Goal: Task Accomplishment & Management: Manage account settings

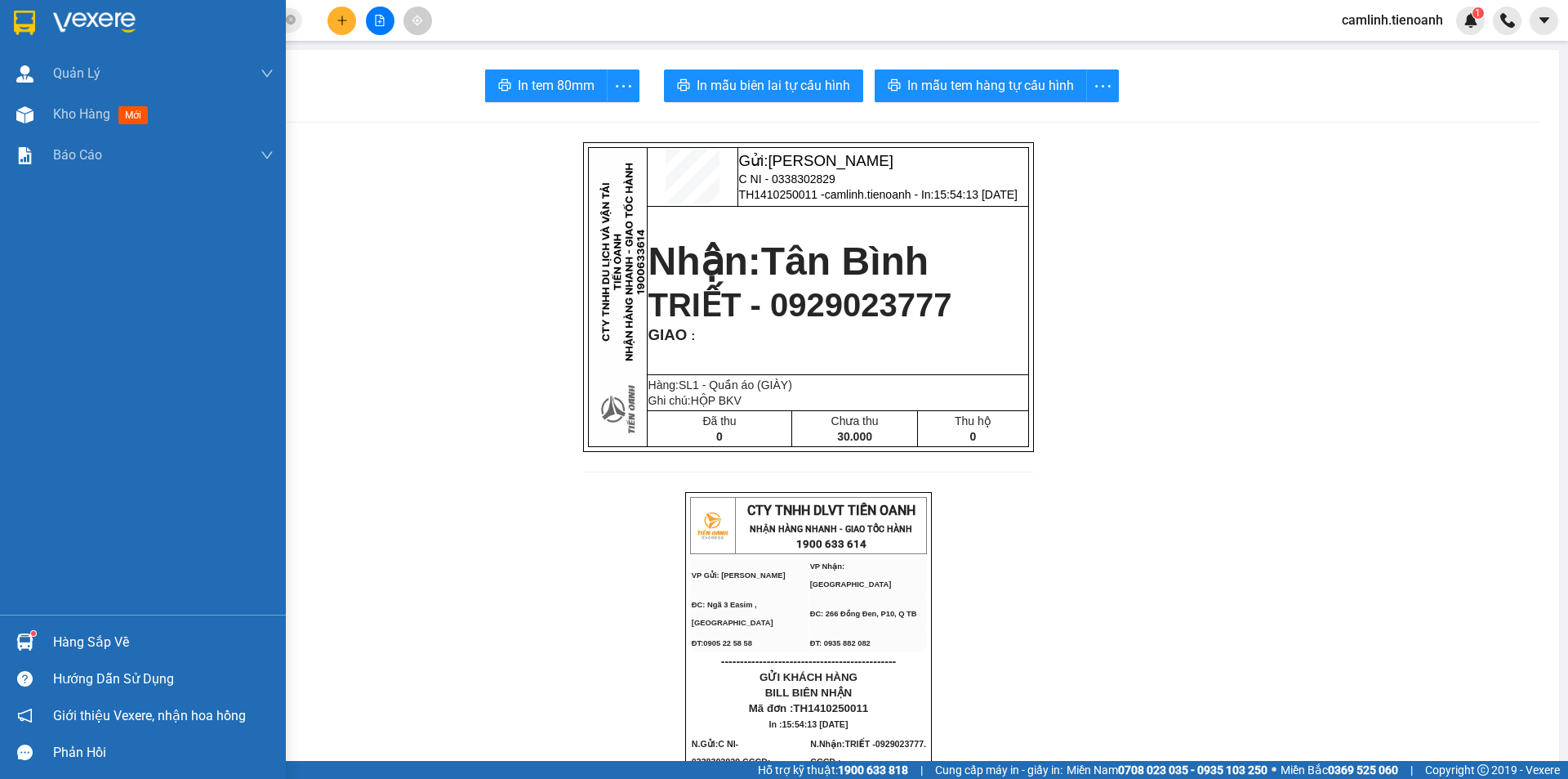
click at [14, 114] on div at bounding box center [25, 115] width 29 height 29
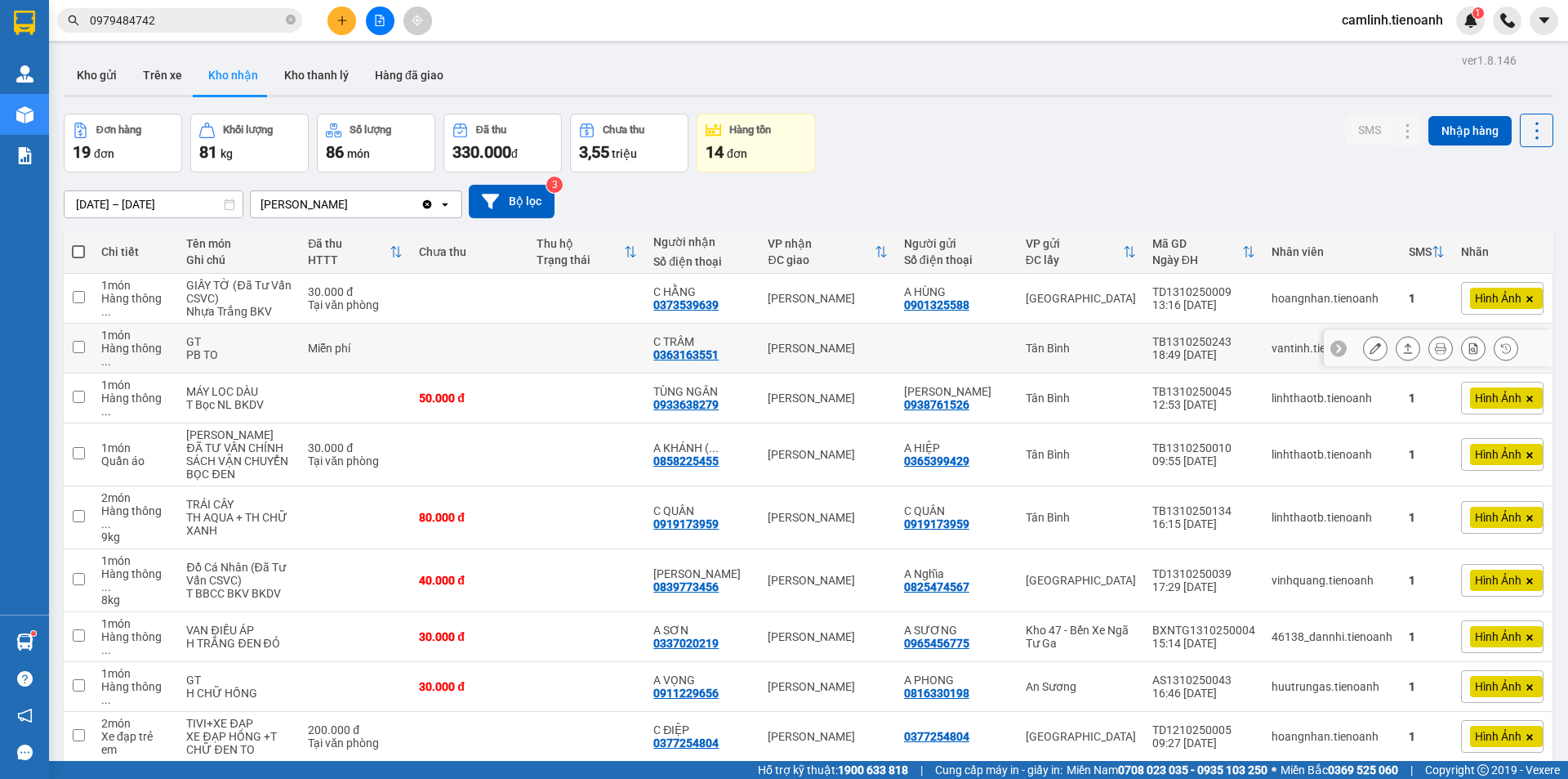
click at [473, 343] on td at bounding box center [470, 349] width 118 height 50
checkbox input "true"
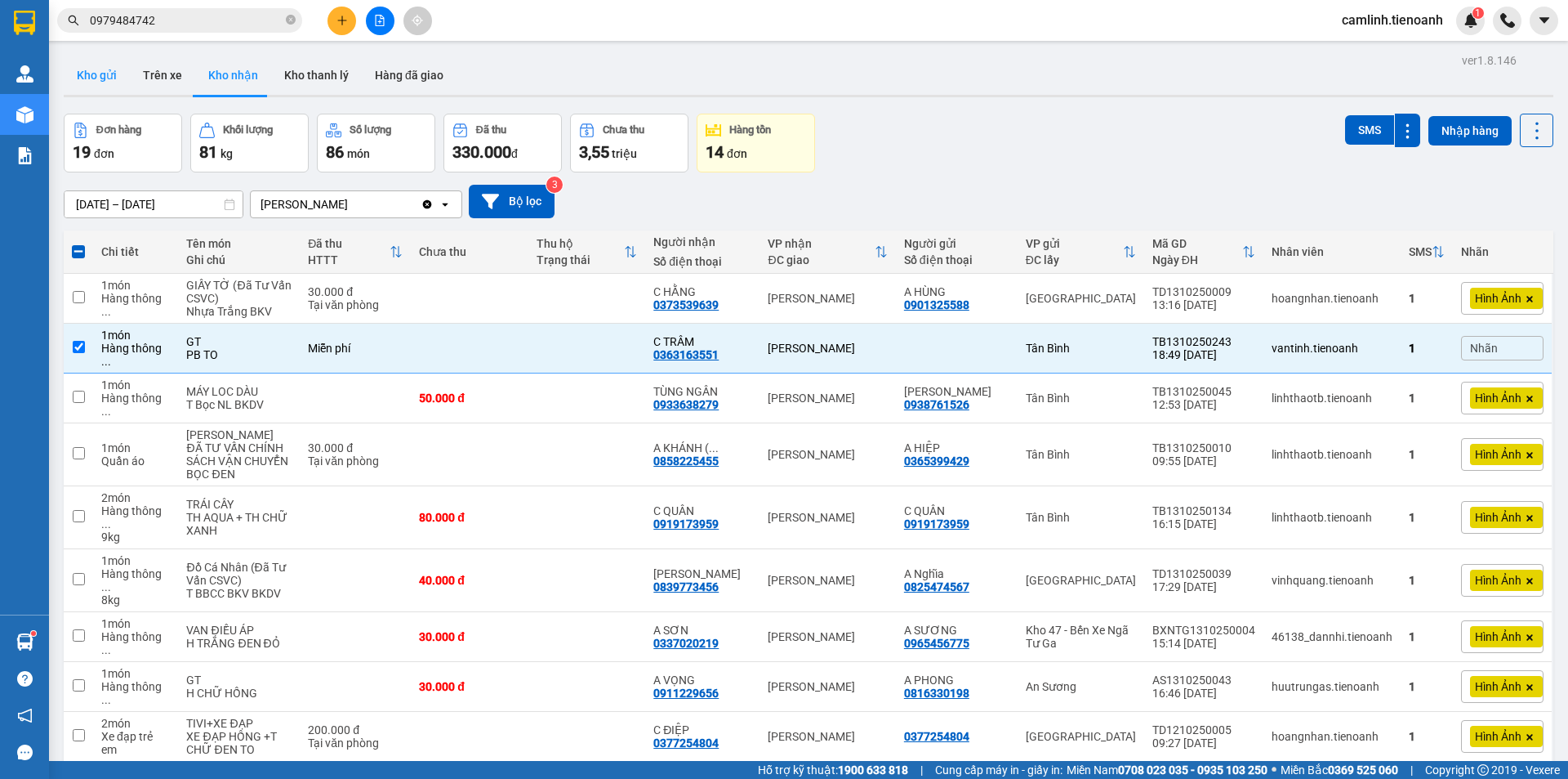
click at [89, 78] on button "Kho gửi" at bounding box center [97, 75] width 66 height 39
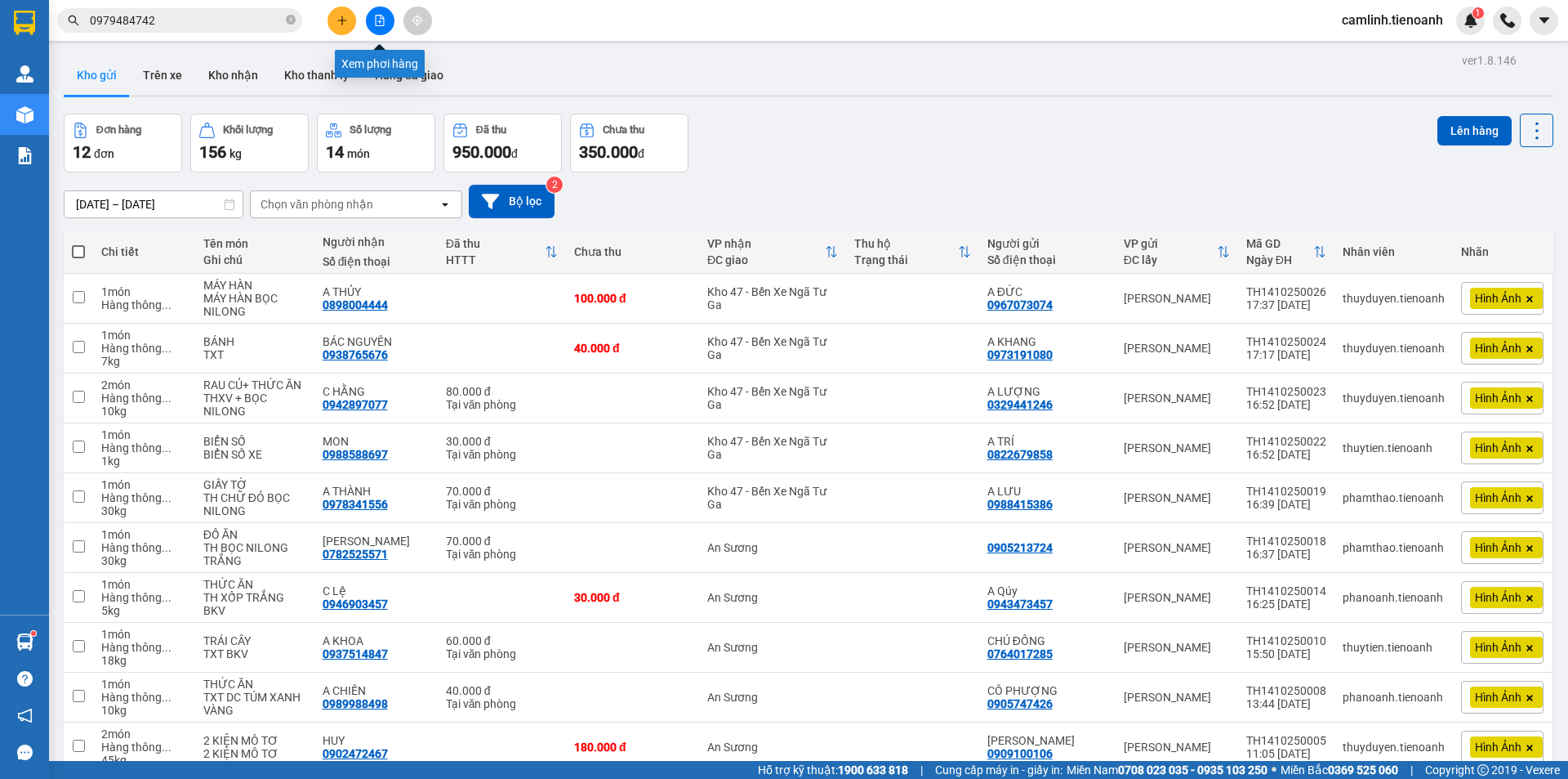
click at [382, 19] on icon "file-add" at bounding box center [379, 20] width 9 height 11
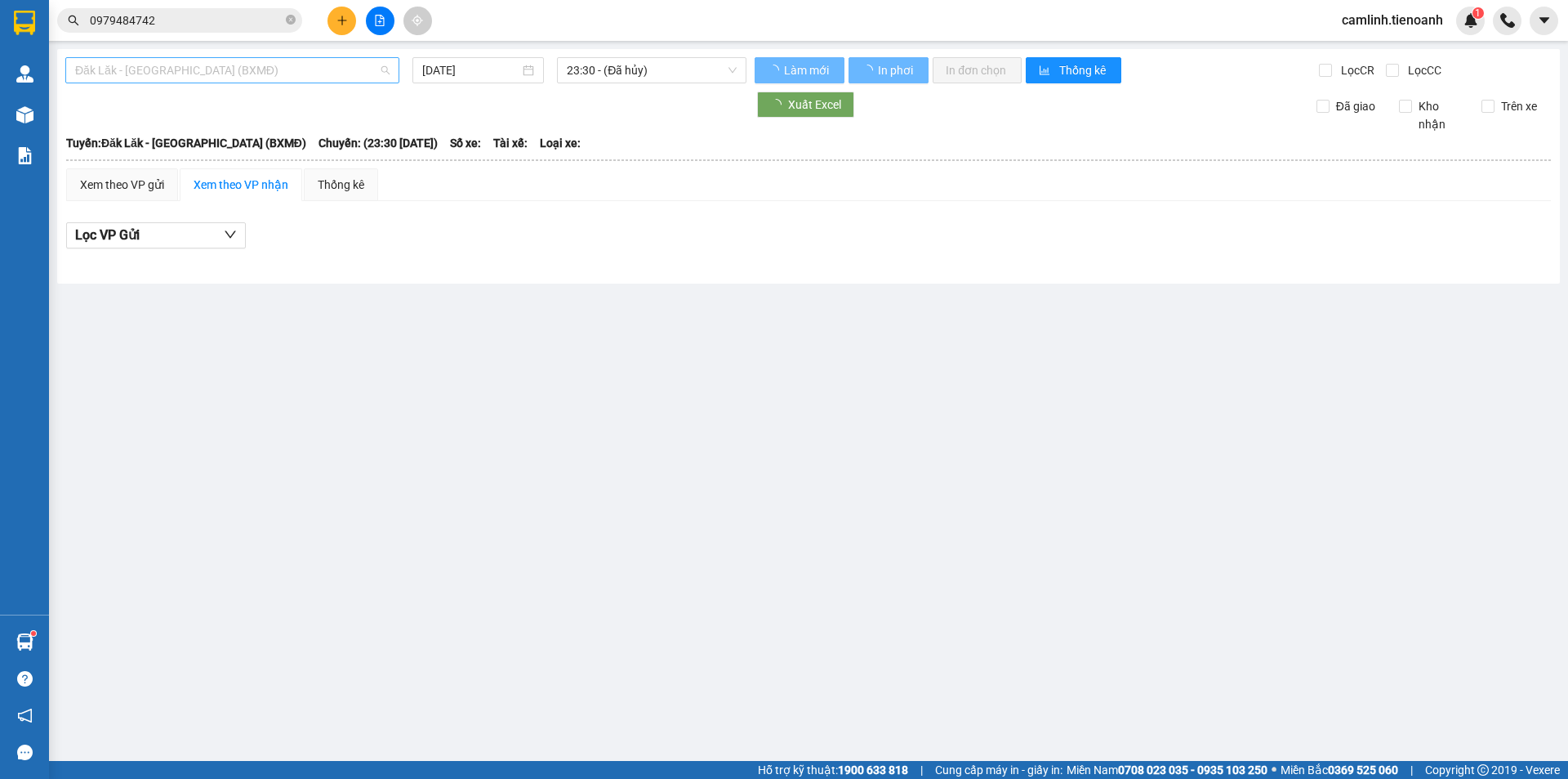
click at [271, 68] on span "Đăk Lăk - [GEOGRAPHIC_DATA] (BXMĐ)" at bounding box center [232, 70] width 314 height 25
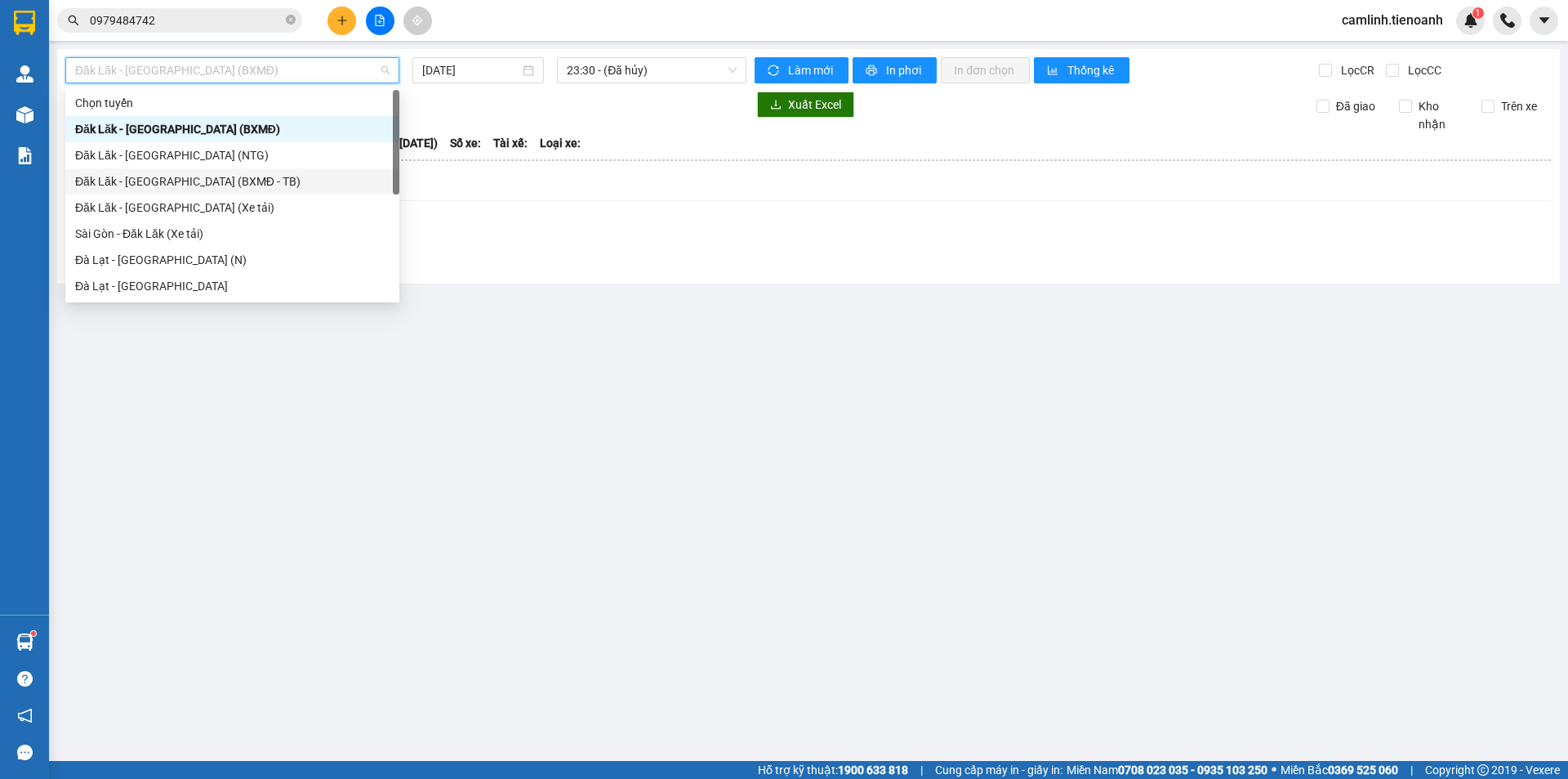
click at [206, 180] on div "Đăk Lăk - [GEOGRAPHIC_DATA] (BXMĐ - TB)" at bounding box center [232, 182] width 314 height 18
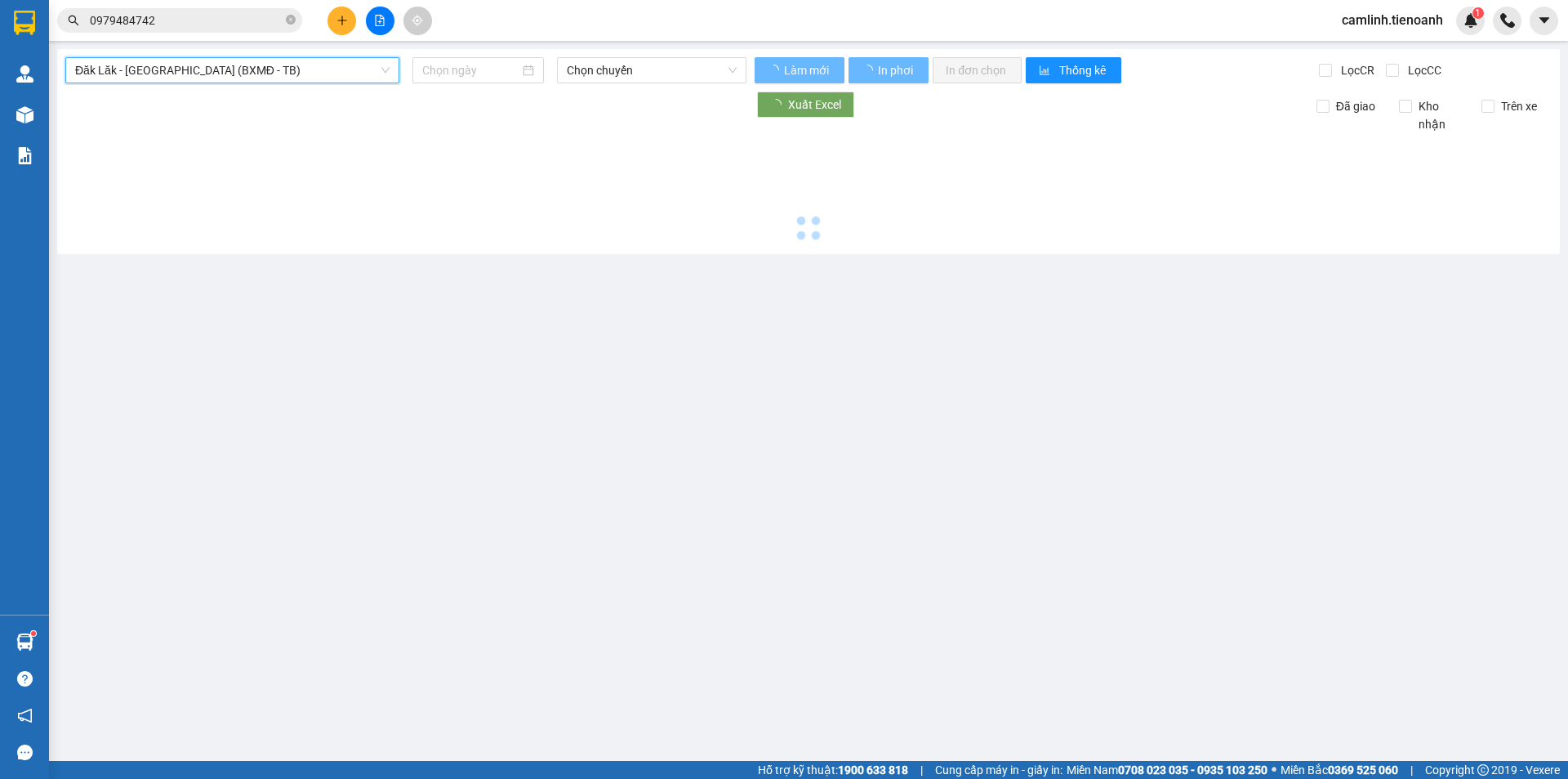
type input "[DATE]"
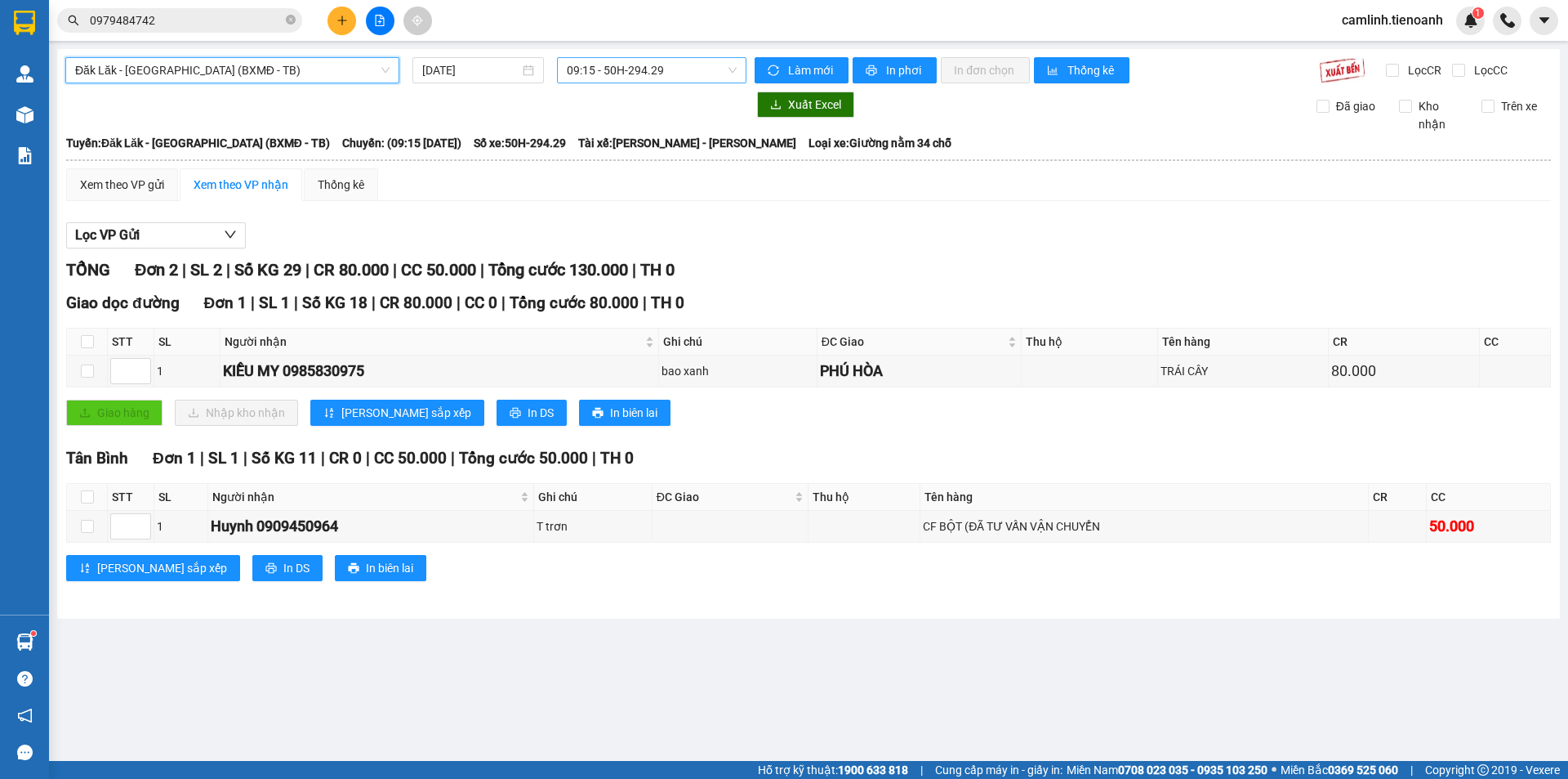
click at [670, 68] on span "09:15 - 50H-294.29" at bounding box center [652, 70] width 170 height 25
click at [271, 54] on div "Đăk Lăk - [GEOGRAPHIC_DATA] (BXMĐ - TB) [DATE] 09:15 - 50H-294.29 Làm mới In ph…" at bounding box center [807, 334] width 1502 height 569
click at [269, 66] on span "Đăk Lăk - [GEOGRAPHIC_DATA] (BXMĐ - TB)" at bounding box center [232, 70] width 314 height 25
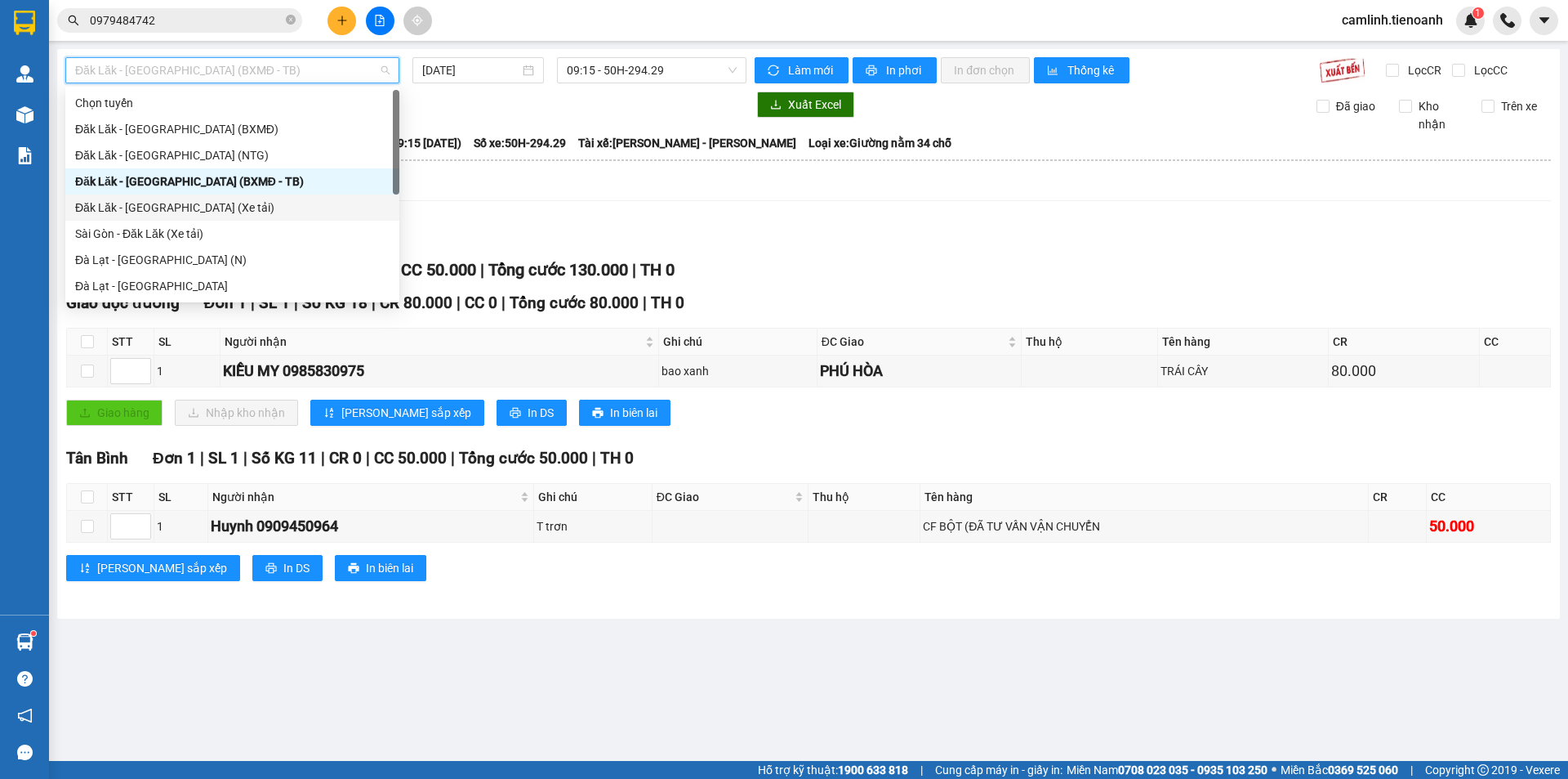
click at [239, 201] on div "Đăk Lăk - [GEOGRAPHIC_DATA] (Xe tải)" at bounding box center [232, 208] width 314 height 18
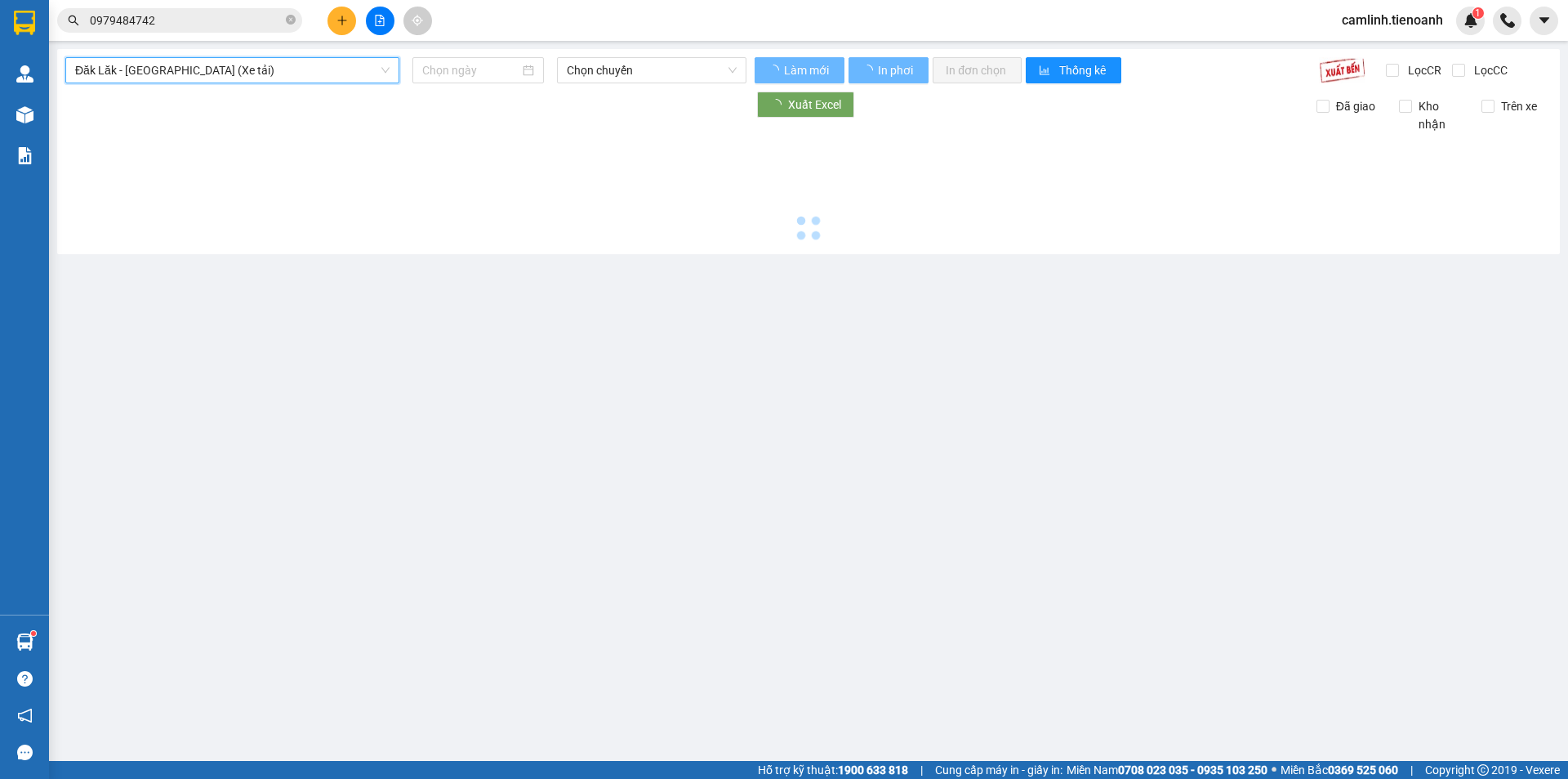
type input "[DATE]"
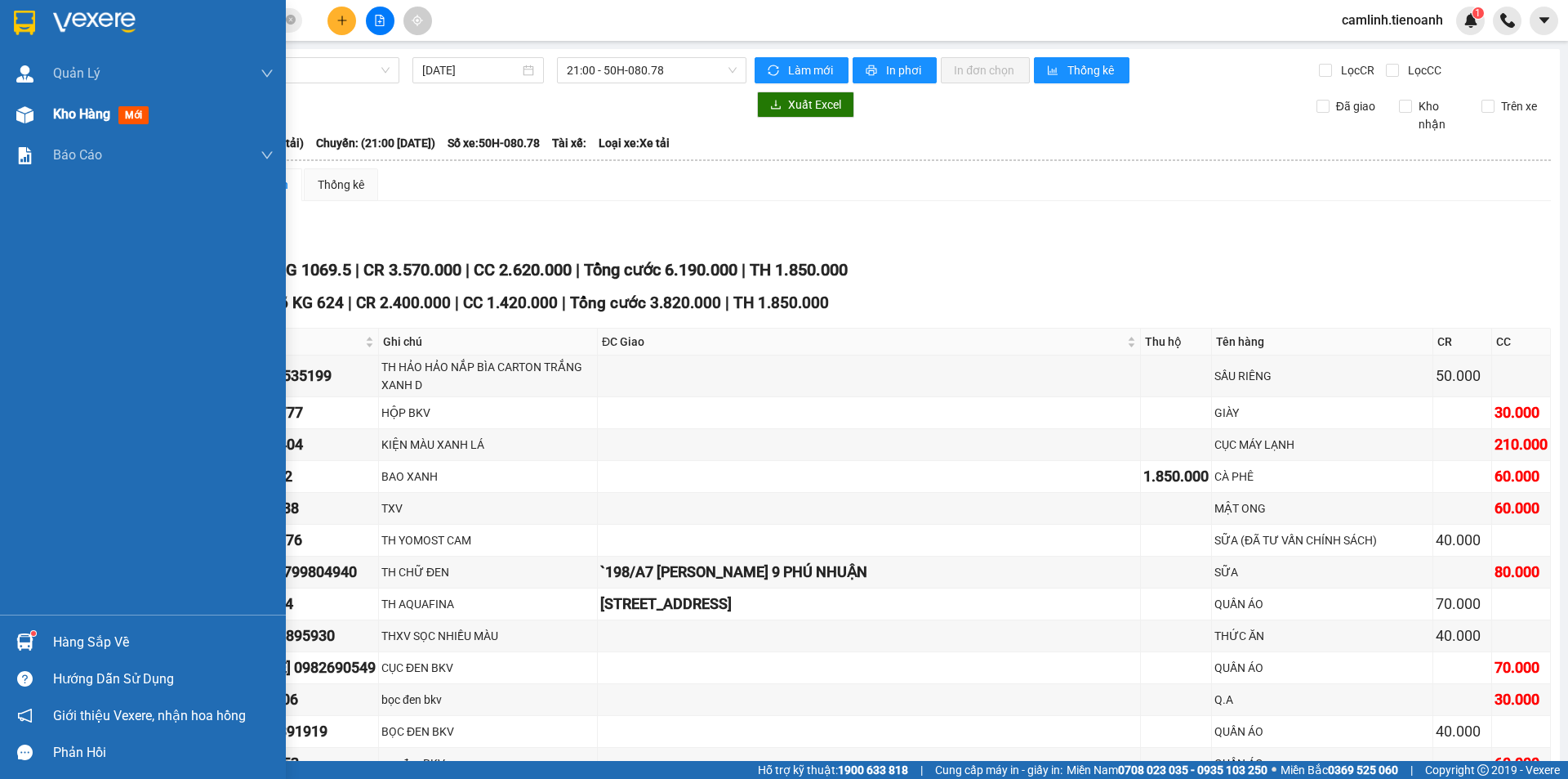
click at [47, 101] on div "Kho hàng mới" at bounding box center [143, 114] width 285 height 41
